Goal: Task Accomplishment & Management: Manage account settings

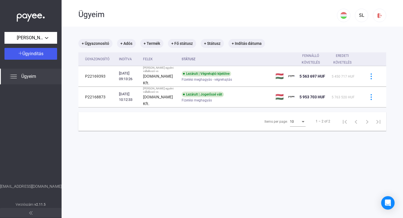
click at [31, 77] on span "Ügyeim" at bounding box center [28, 76] width 15 height 7
click at [29, 39] on span "[PERSON_NAME] egyéni vállalkozó" at bounding box center [31, 37] width 28 height 7
click at [32, 50] on span "[PERSON_NAME] egyéni vállalkozó" at bounding box center [39, 50] width 60 height 7
click at [365, 16] on div "SL" at bounding box center [362, 15] width 10 height 7
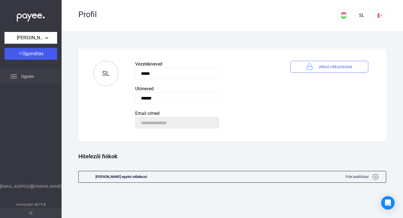
click at [30, 75] on span "Ügyeim" at bounding box center [27, 76] width 13 height 7
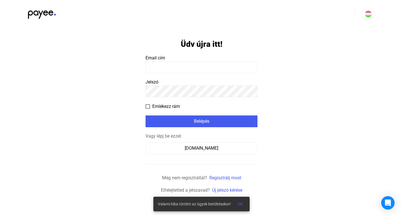
type input "**********"
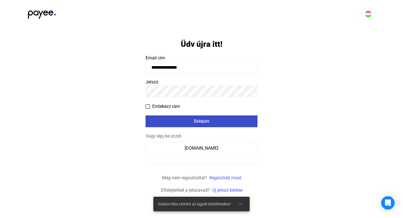
click at [199, 122] on div "Belépés" at bounding box center [201, 121] width 109 height 7
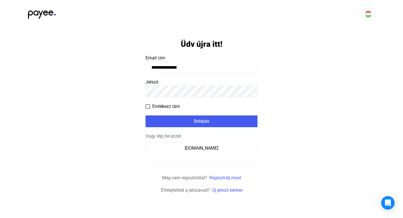
click at [149, 106] on span at bounding box center [148, 106] width 4 height 4
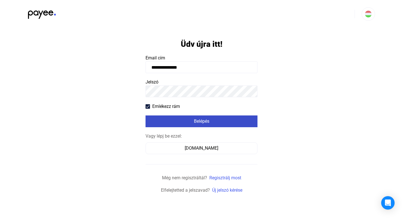
click at [173, 119] on div "Belépés" at bounding box center [201, 121] width 109 height 7
